Goal: Task Accomplishment & Management: Manage account settings

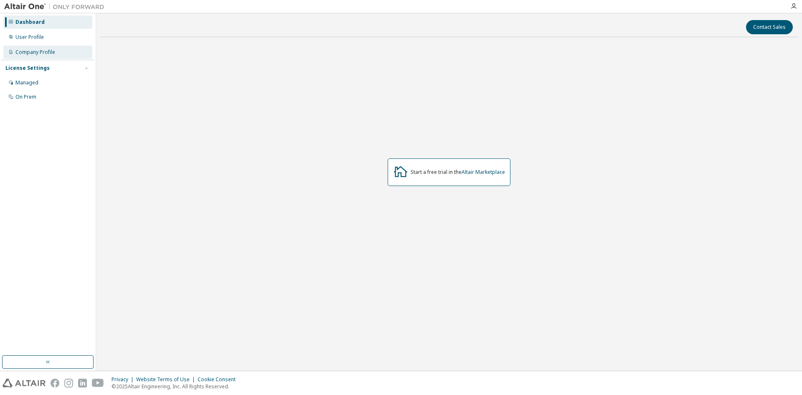
click at [67, 53] on div "Company Profile" at bounding box center [47, 52] width 89 height 13
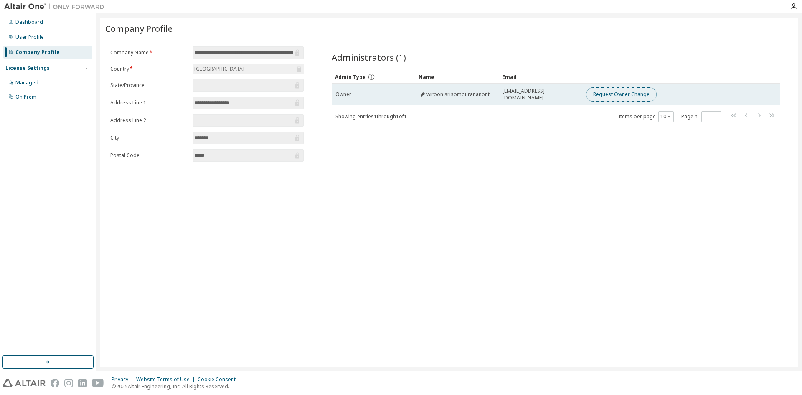
click at [633, 93] on button "Request Owner Change" at bounding box center [621, 94] width 71 height 14
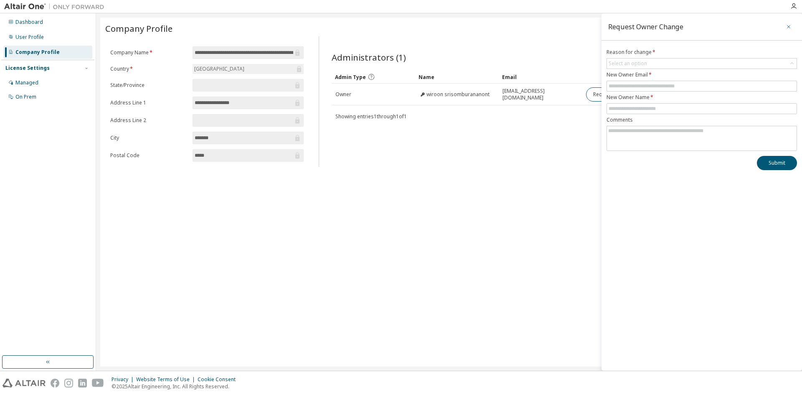
click at [787, 28] on icon "button" at bounding box center [788, 26] width 6 height 7
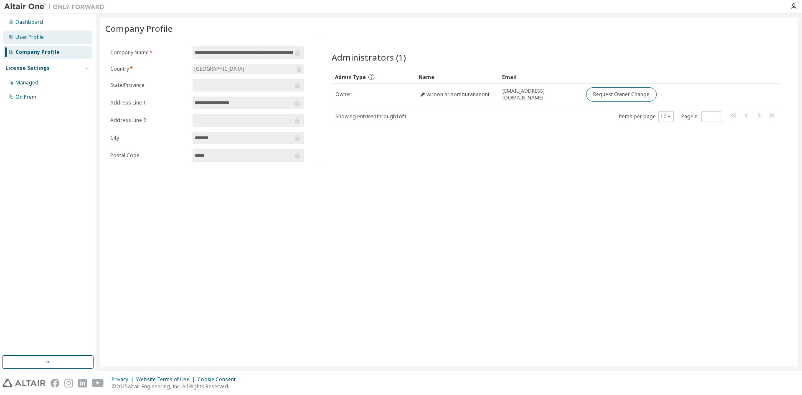
click at [54, 41] on div "User Profile" at bounding box center [47, 36] width 89 height 13
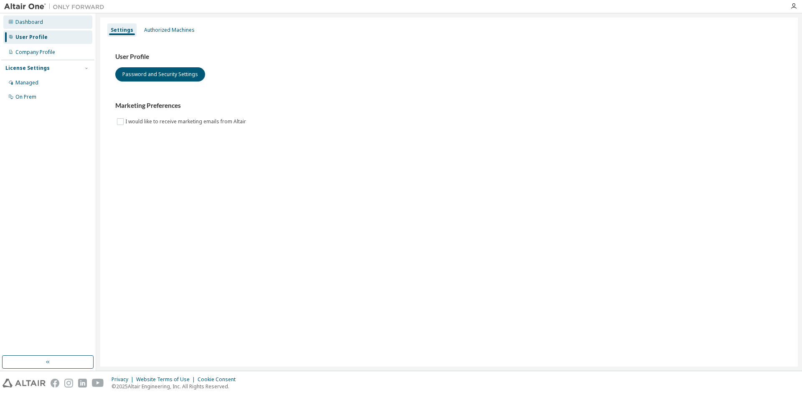
click at [77, 22] on div "Dashboard" at bounding box center [47, 21] width 89 height 13
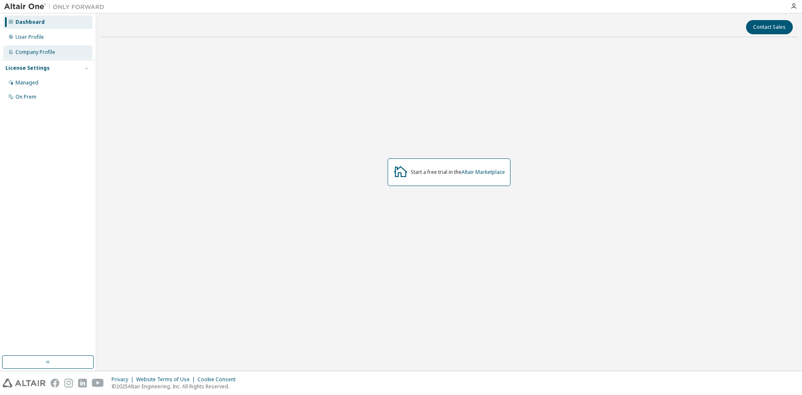
click at [77, 46] on div "Company Profile" at bounding box center [47, 52] width 89 height 13
